Goal: Task Accomplishment & Management: Use online tool/utility

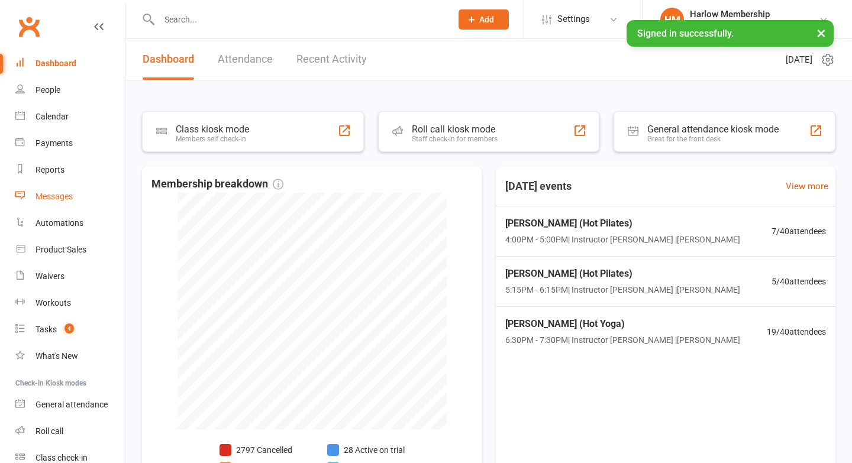
click at [56, 202] on link "Messages" at bounding box center [69, 196] width 109 height 27
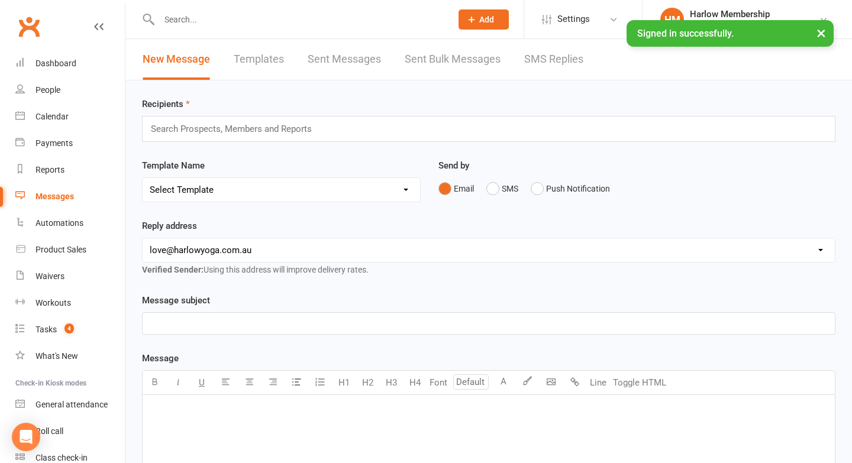
click at [241, 65] on link "Templates" at bounding box center [259, 59] width 50 height 41
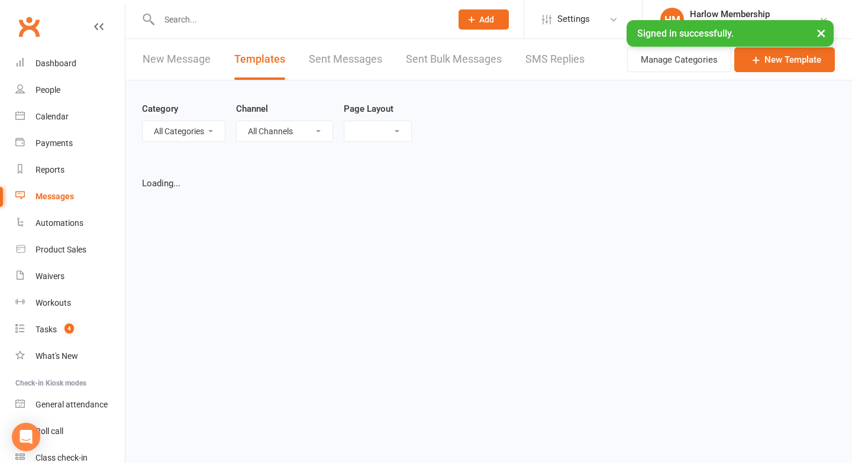
select select "list"
select select "100"
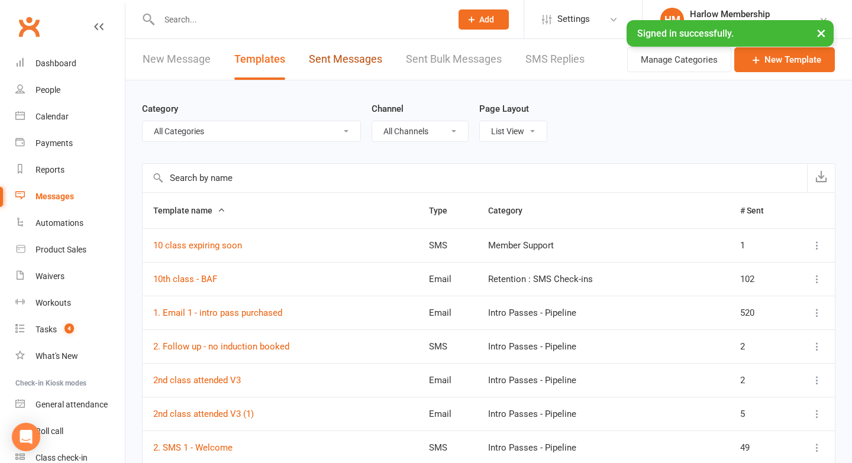
click at [317, 63] on link "Sent Messages" at bounding box center [345, 59] width 73 height 41
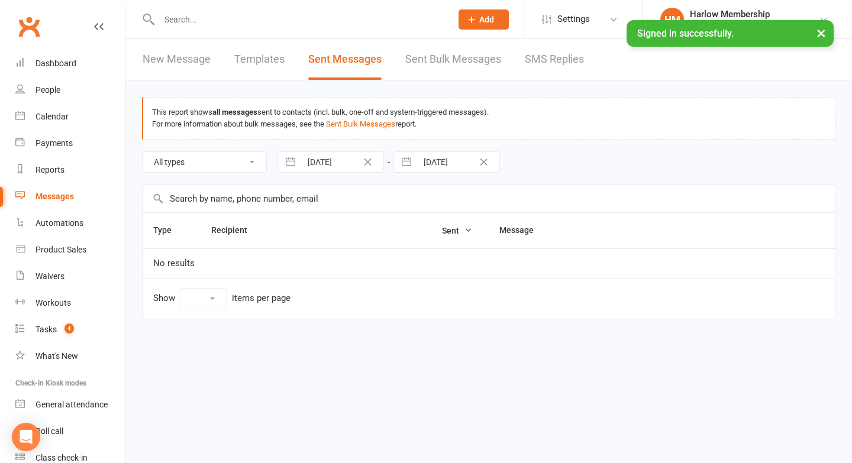
select select "10"
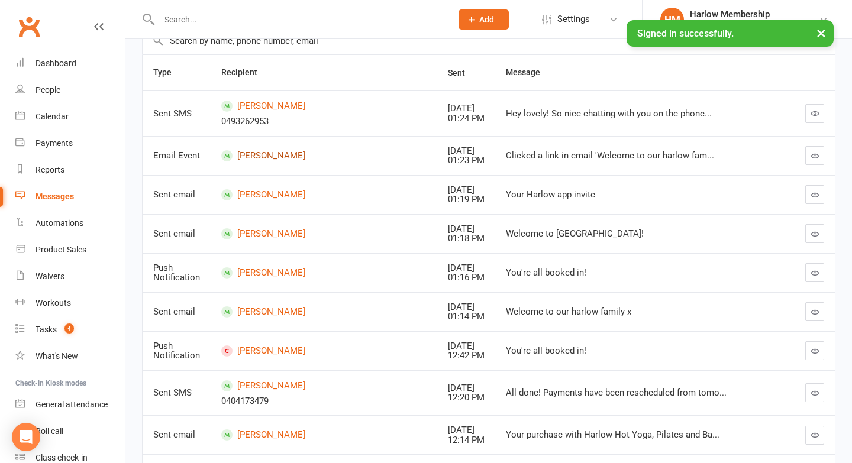
scroll to position [157, 0]
click at [813, 115] on icon "button" at bounding box center [815, 113] width 9 height 9
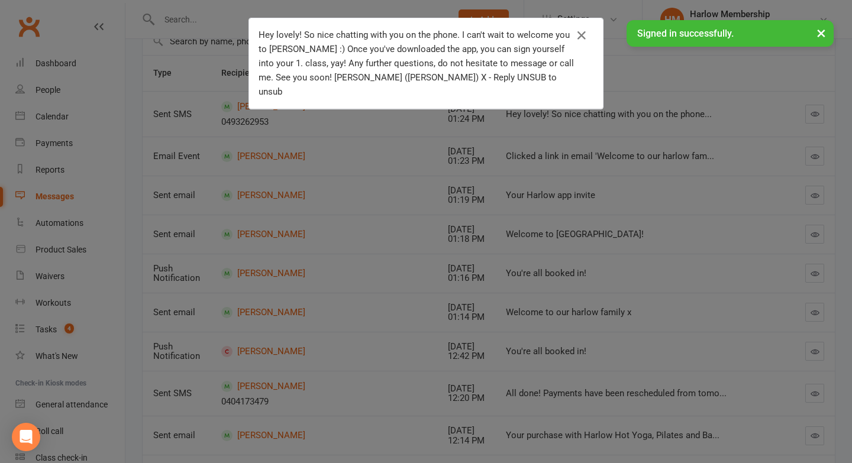
click at [395, 136] on div "Hey lovely! So nice chatting with you on the phone. I can't wait to welcome you…" at bounding box center [426, 231] width 852 height 463
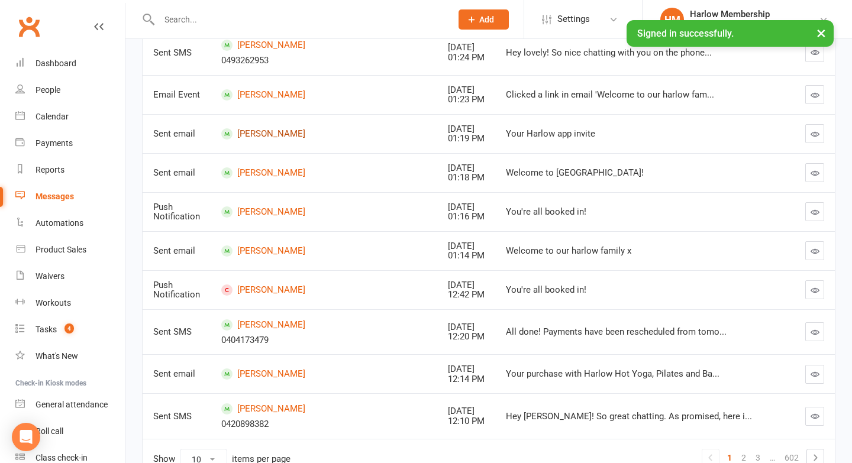
scroll to position [286, 0]
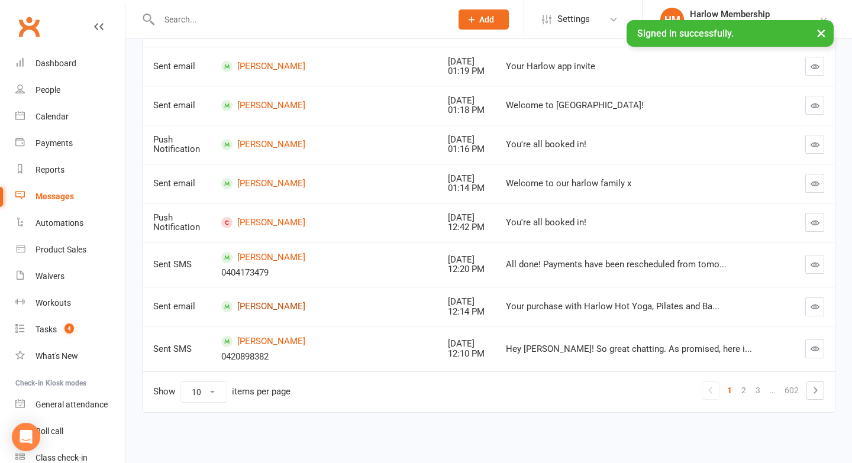
click at [265, 303] on link "Daniel Keenan" at bounding box center [323, 306] width 205 height 11
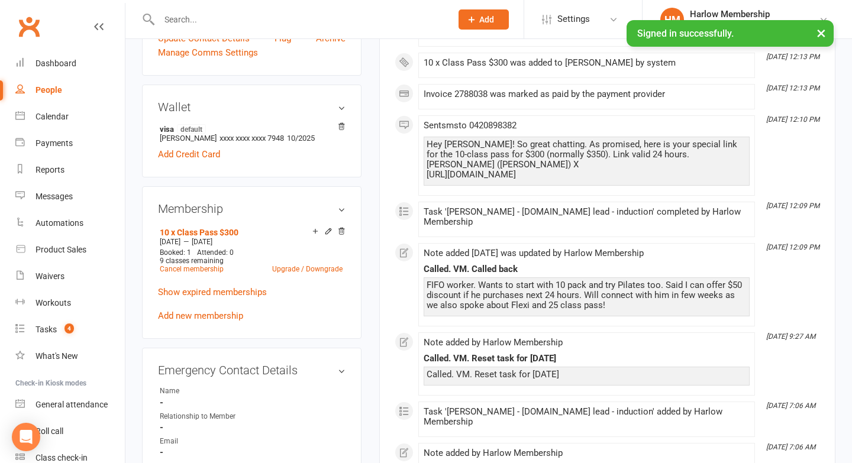
scroll to position [314, 0]
click at [207, 289] on link "Show expired memberships" at bounding box center [212, 291] width 109 height 11
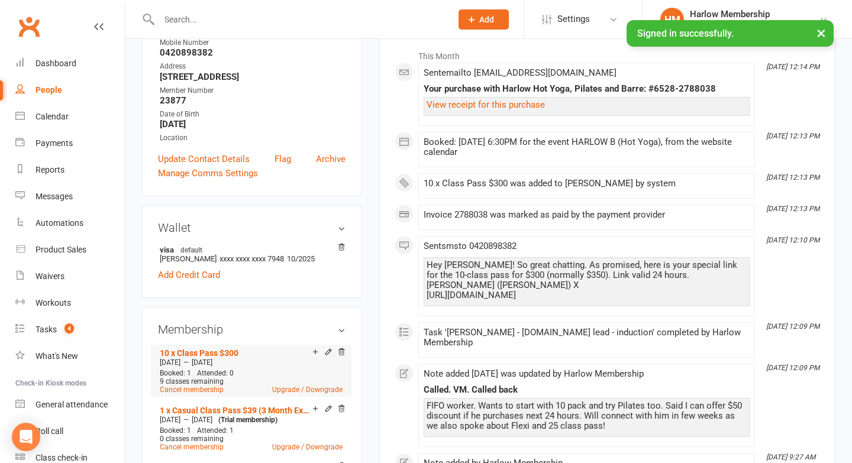
scroll to position [0, 0]
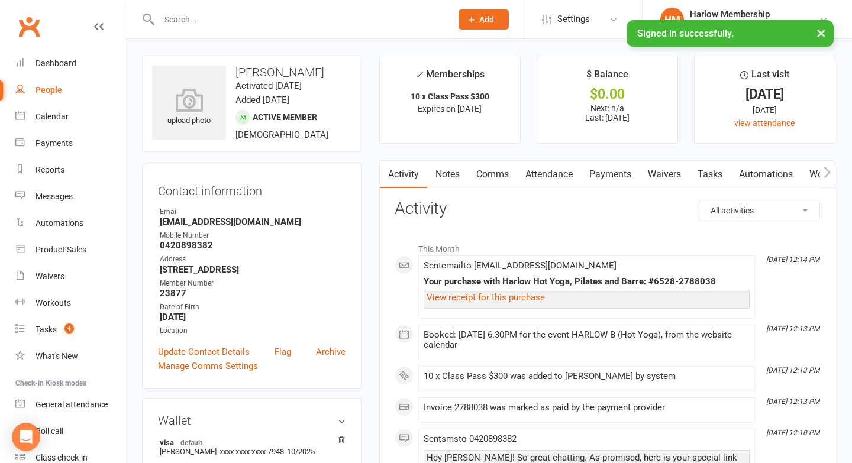
click at [556, 175] on link "Attendance" at bounding box center [549, 174] width 64 height 27
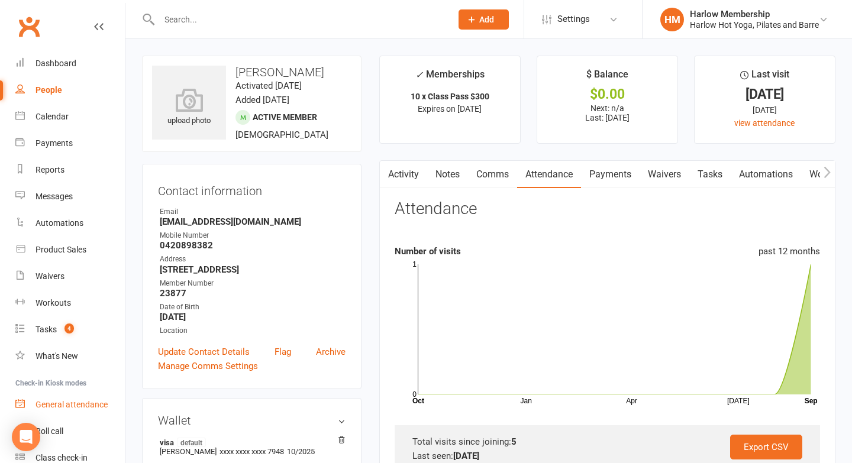
scroll to position [53, 0]
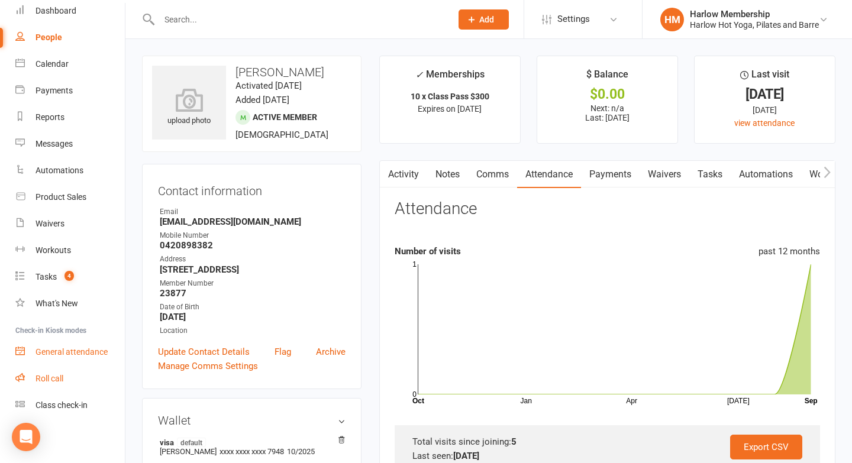
click at [51, 380] on div "Roll call" at bounding box center [50, 378] width 28 height 9
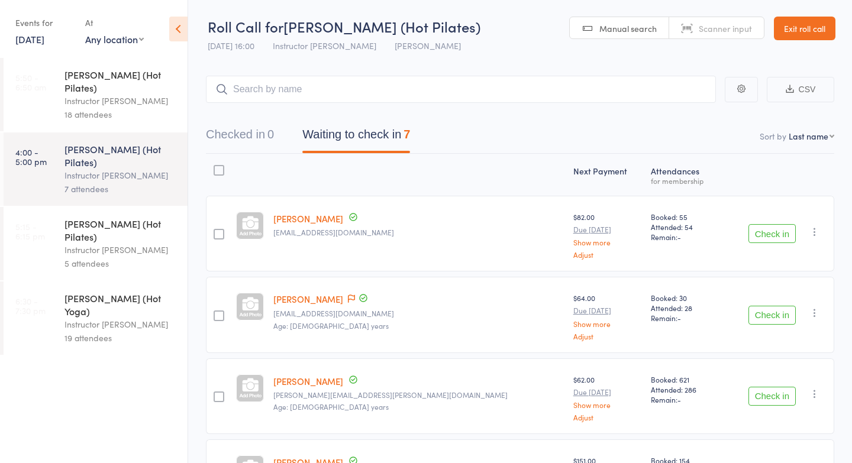
click at [91, 331] on div "19 attendees" at bounding box center [121, 338] width 113 height 14
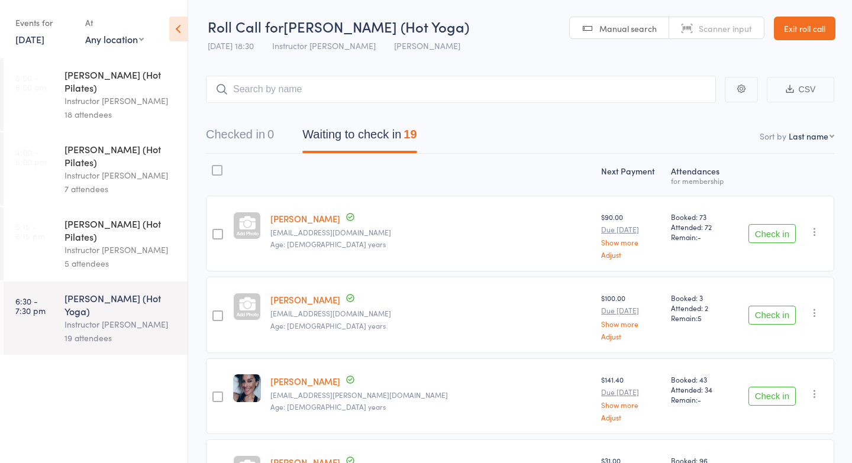
click at [92, 169] on div "Instructor Jess" at bounding box center [121, 176] width 113 height 14
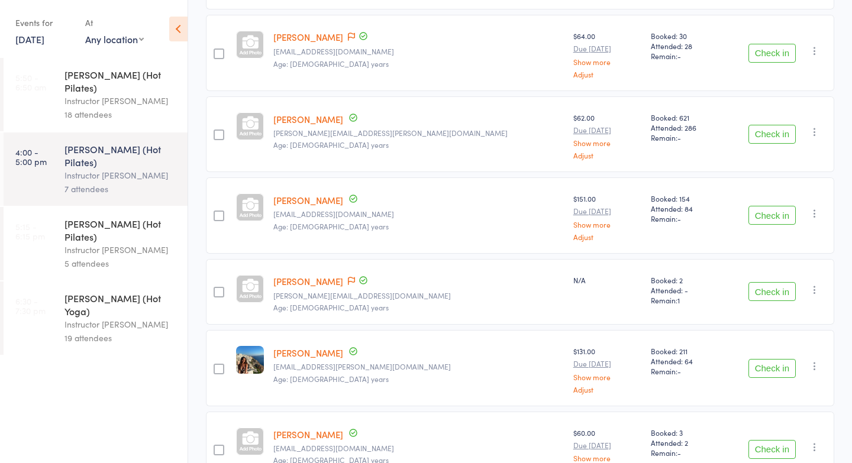
scroll to position [339, 0]
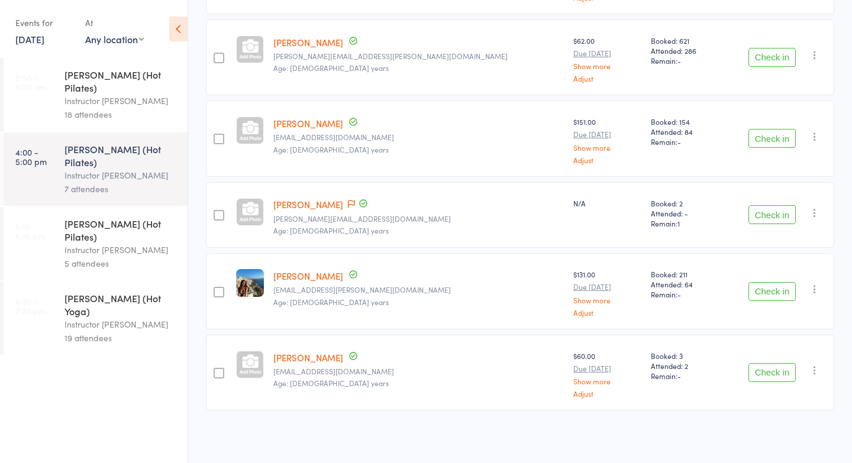
click at [303, 207] on div "Date of birth: 20-Jun-2003" at bounding box center [306, 219] width 118 height 24
click at [303, 207] on link "Rachel Nikolovski" at bounding box center [308, 204] width 70 height 12
click at [83, 243] on div "Instructor Jess" at bounding box center [121, 250] width 113 height 14
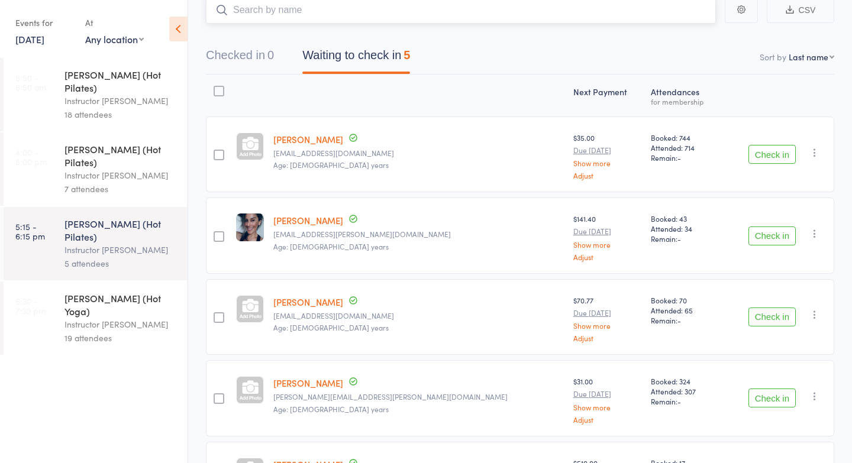
scroll to position [186, 0]
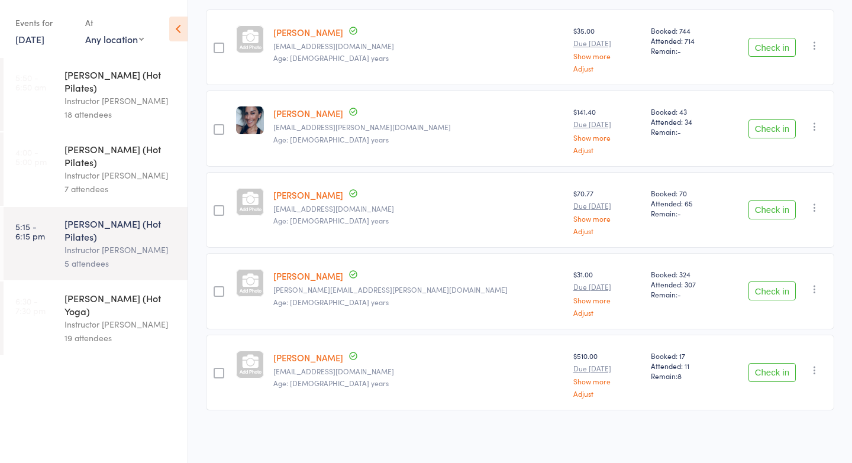
click at [68, 292] on div "HARLOW B (Hot Yoga)" at bounding box center [121, 305] width 113 height 26
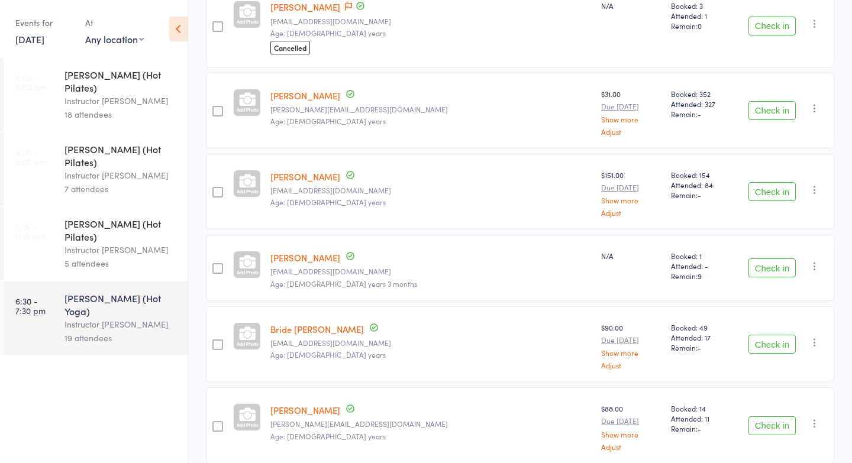
scroll to position [642, 0]
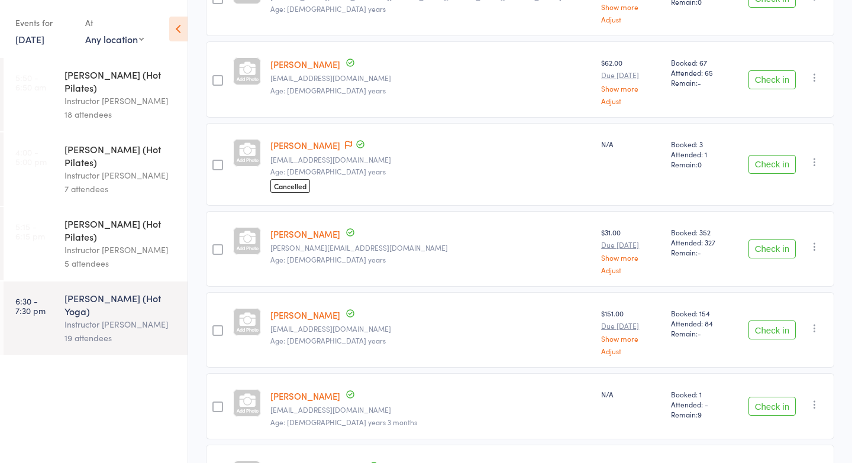
click at [310, 143] on link "Eva Garcia" at bounding box center [305, 145] width 70 height 12
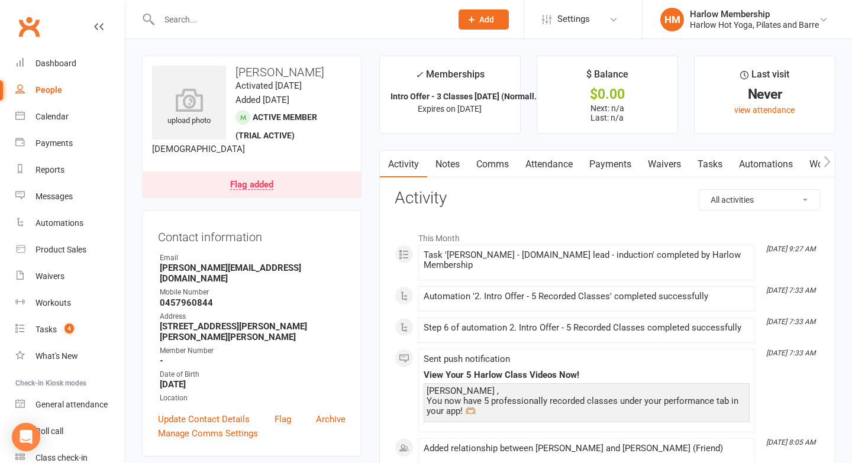
click at [456, 165] on link "Notes" at bounding box center [447, 164] width 41 height 27
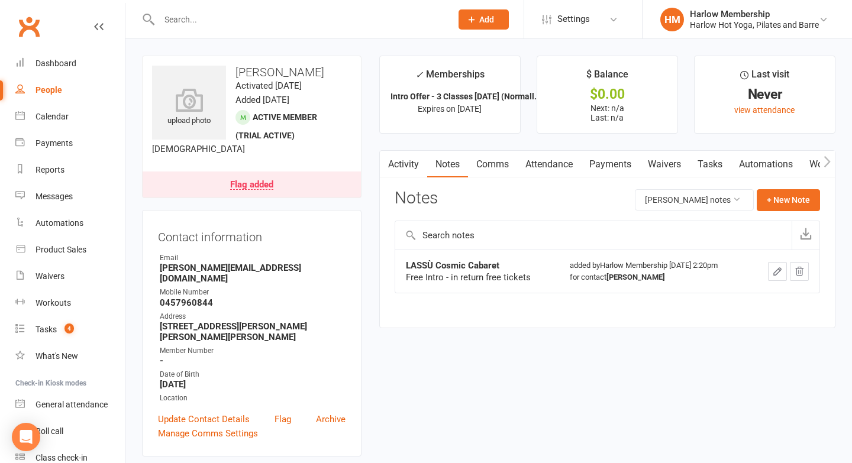
click at [717, 161] on link "Tasks" at bounding box center [709, 164] width 41 height 27
